Goal: Task Accomplishment & Management: Manage account settings

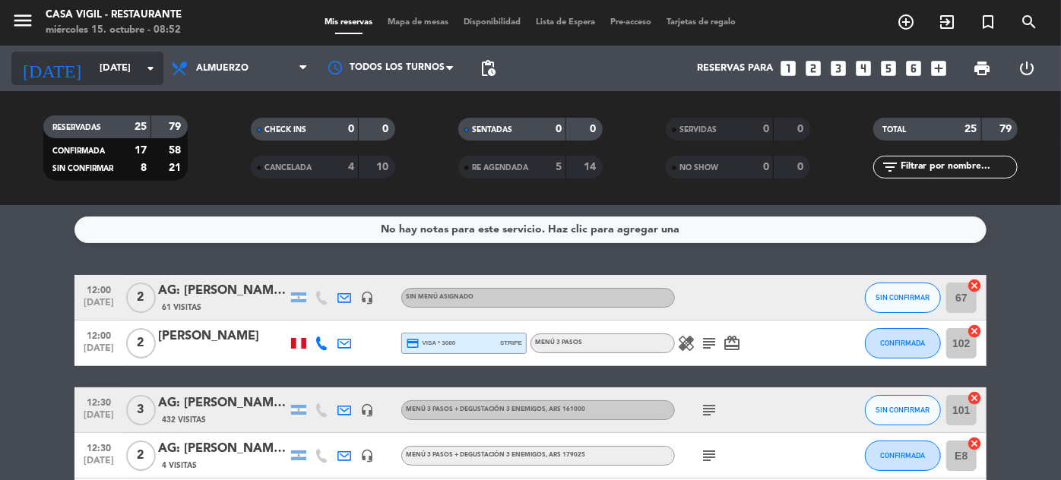
click at [92, 71] on input "[DATE]" at bounding box center [157, 68] width 130 height 27
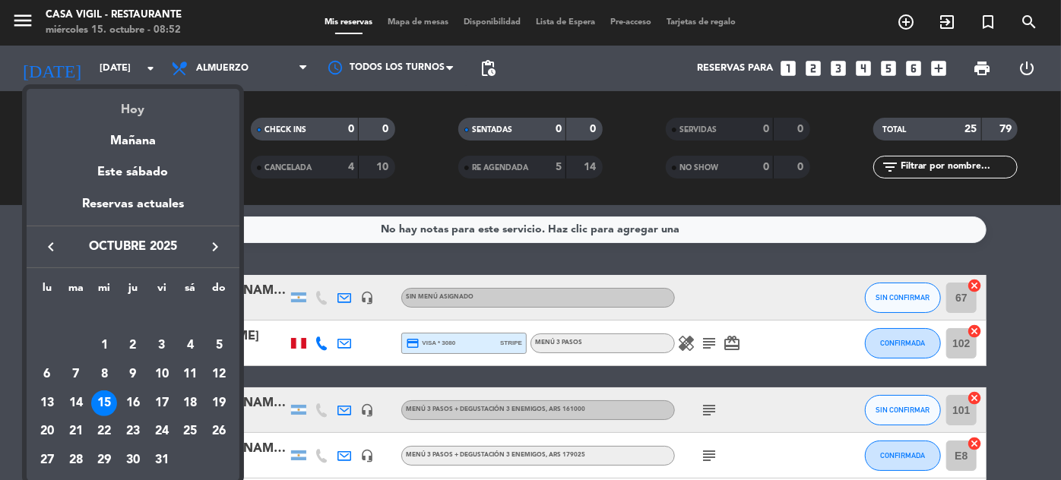
click at [120, 106] on div "Hoy" at bounding box center [133, 104] width 213 height 31
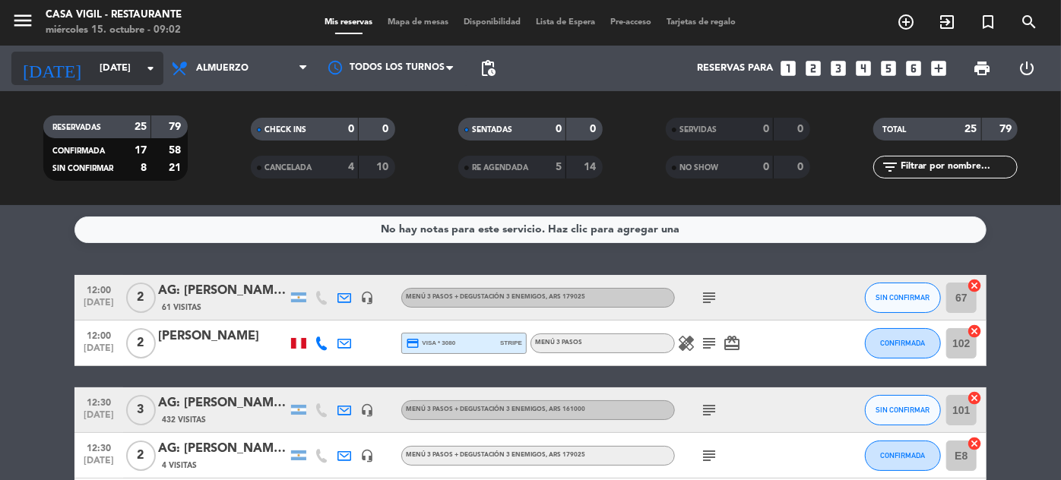
click at [114, 75] on input "[DATE]" at bounding box center [157, 68] width 130 height 27
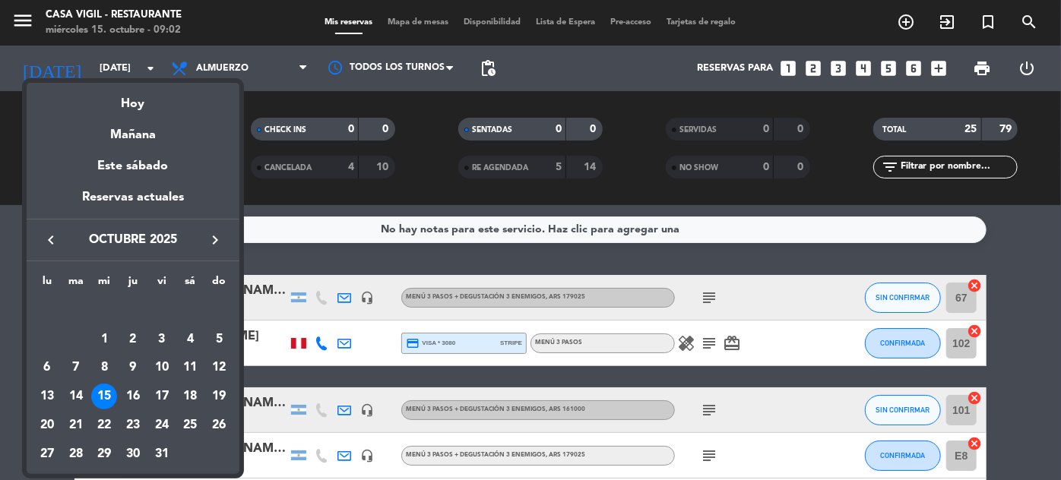
click at [217, 239] on icon "keyboard_arrow_right" at bounding box center [215, 240] width 18 height 18
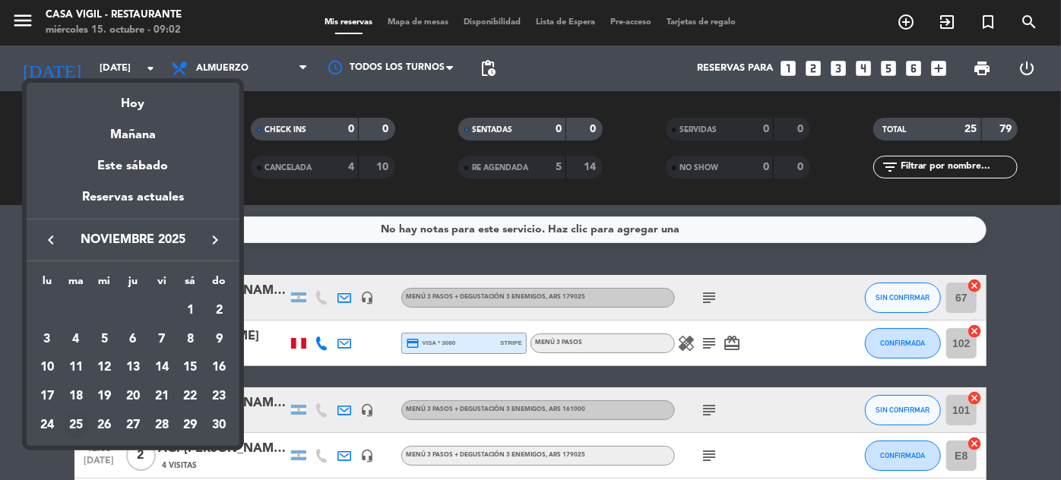
click at [79, 429] on div "25" at bounding box center [76, 426] width 26 height 26
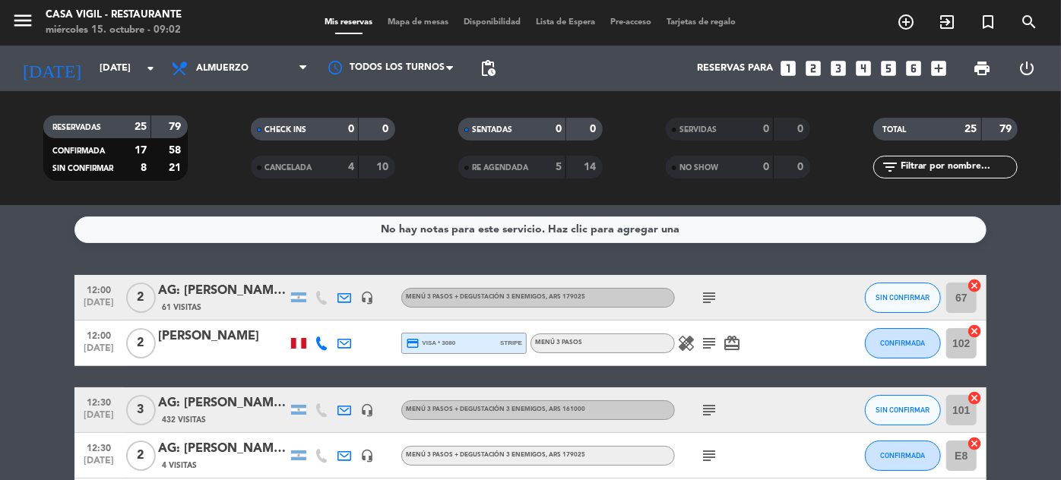
type input "[DATE]"
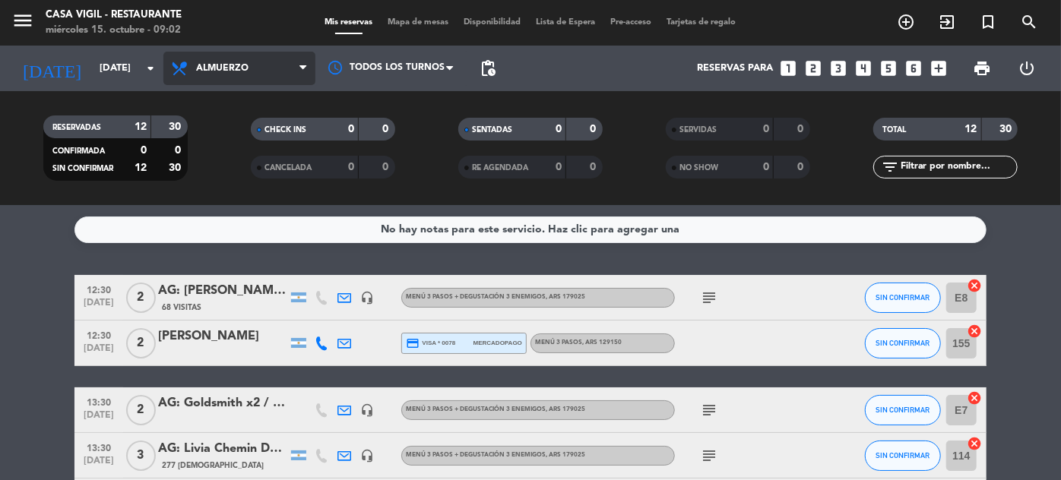
click at [249, 54] on span "Almuerzo" at bounding box center [239, 68] width 152 height 33
click at [201, 174] on div "menu Casa Vigil - Restaurante miércoles 15. octubre - 09:02 Mis reservas Mapa d…" at bounding box center [530, 102] width 1061 height 205
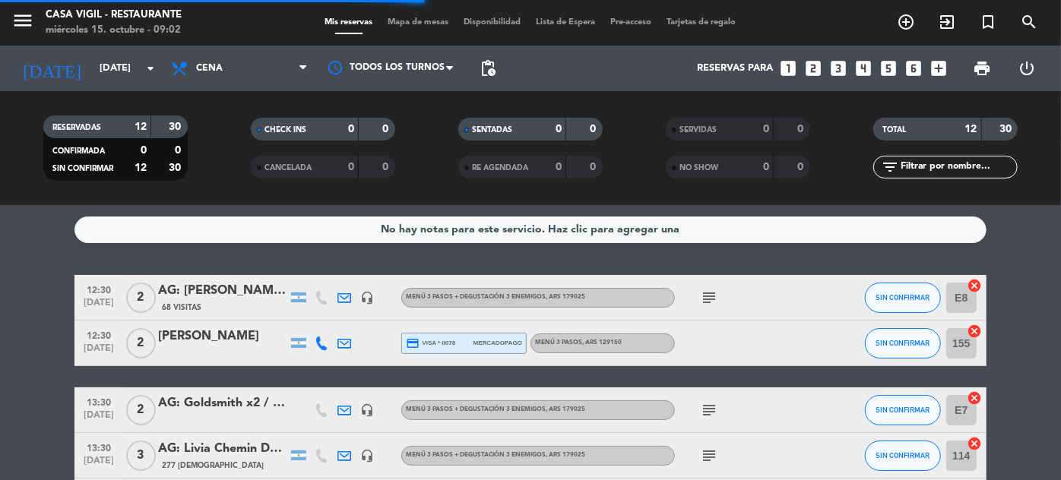
click at [954, 175] on input "text" at bounding box center [958, 167] width 118 height 17
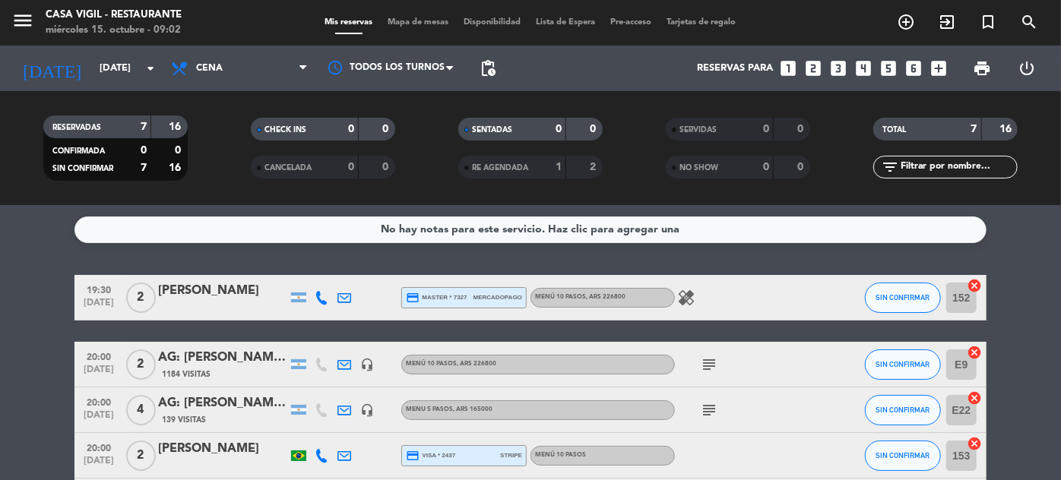
click at [916, 164] on input "text" at bounding box center [958, 167] width 118 height 17
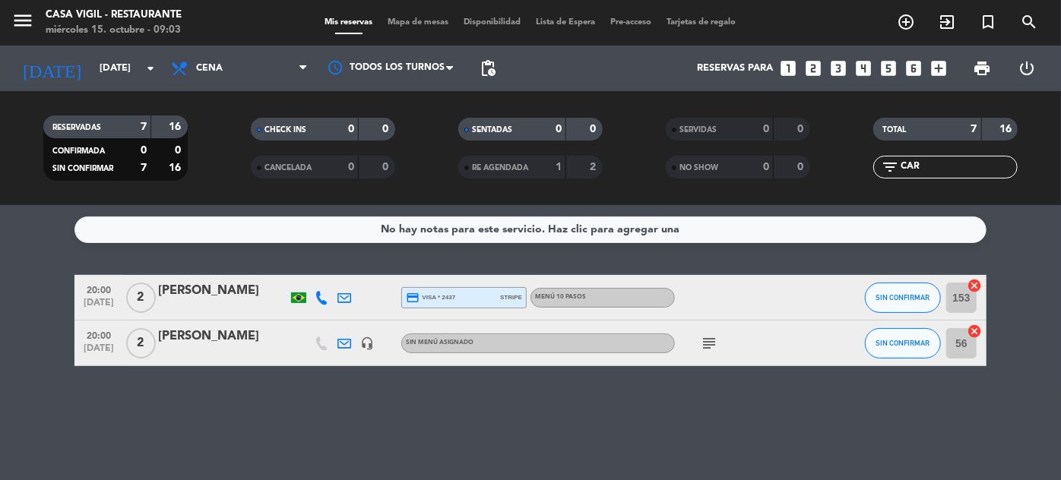
type input "CAR"
click at [240, 337] on div "[PERSON_NAME]" at bounding box center [222, 337] width 129 height 20
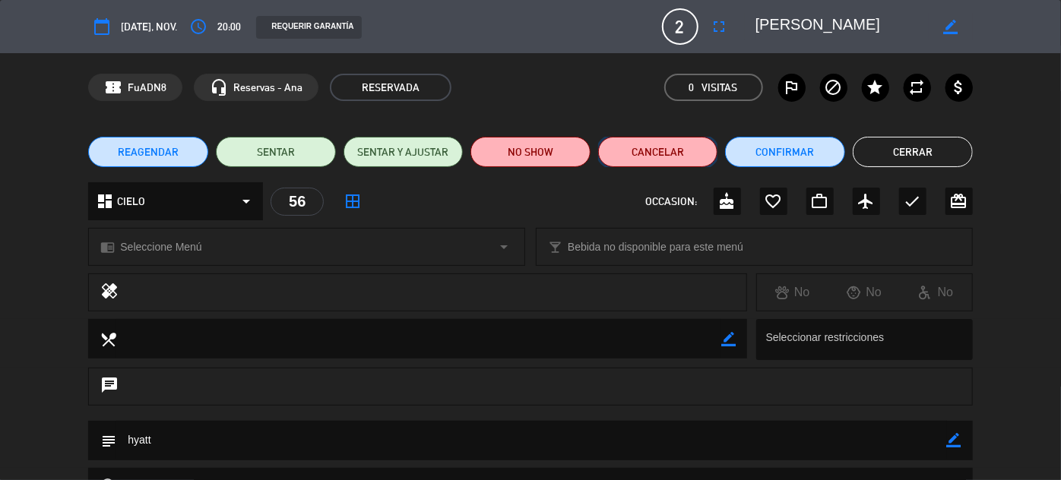
click at [663, 157] on button "Cancelar" at bounding box center [658, 152] width 120 height 30
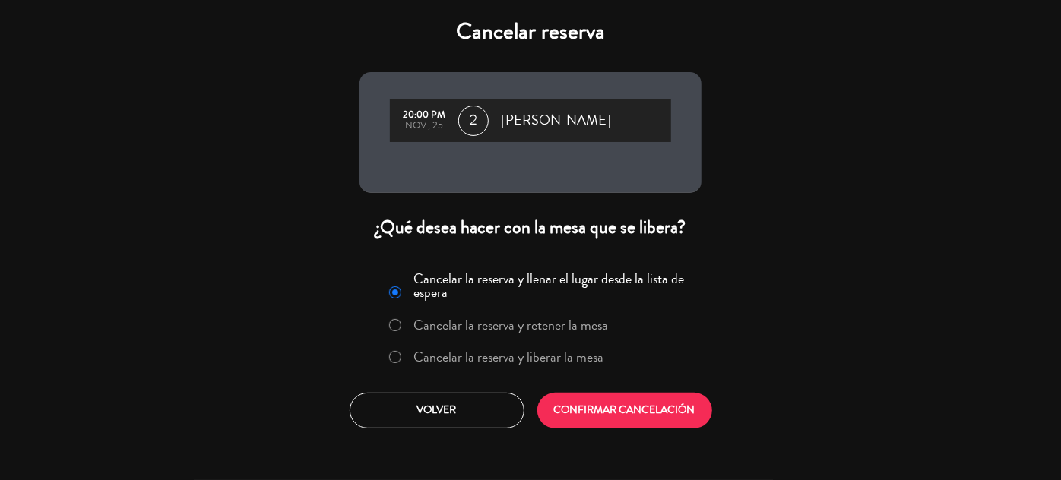
click at [565, 364] on label "Cancelar la reserva y liberar la mesa" at bounding box center [509, 357] width 190 height 14
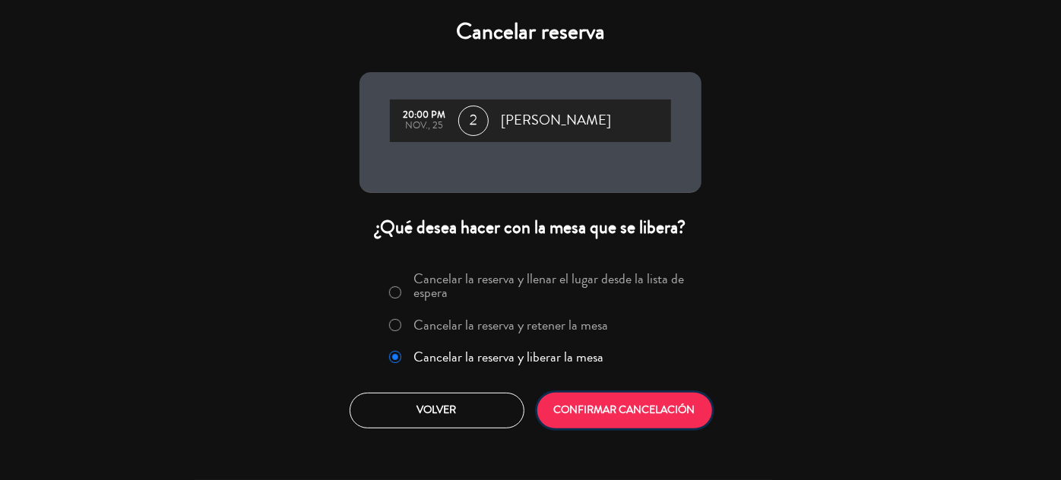
click at [617, 416] on button "CONFIRMAR CANCELACIÓN" at bounding box center [624, 411] width 175 height 36
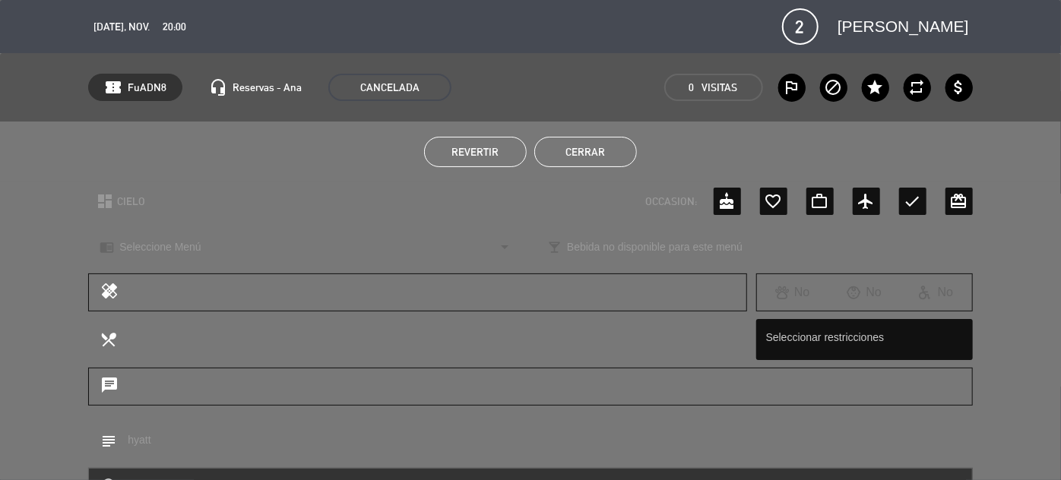
click at [607, 152] on button "Cerrar" at bounding box center [585, 152] width 103 height 30
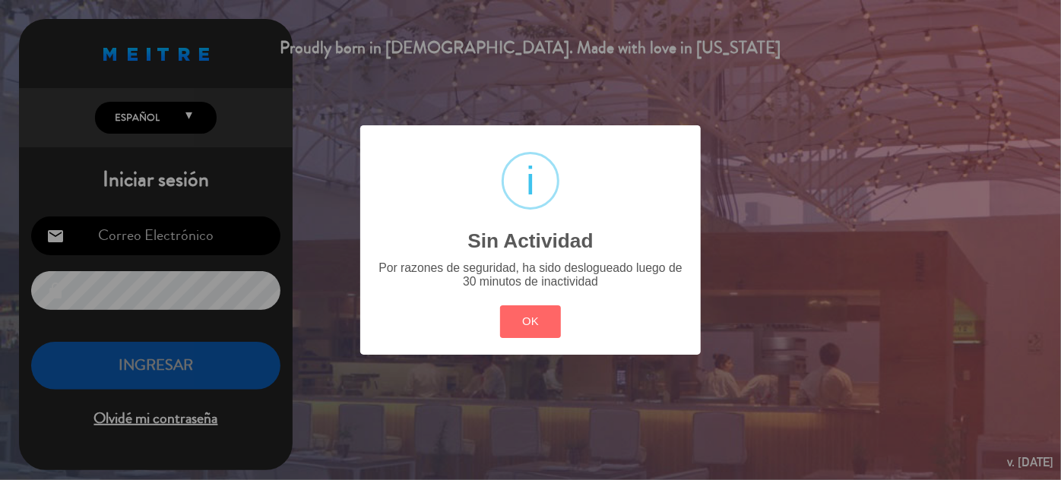
type input "[EMAIL_ADDRESS][DOMAIN_NAME]"
